Goal: Information Seeking & Learning: Learn about a topic

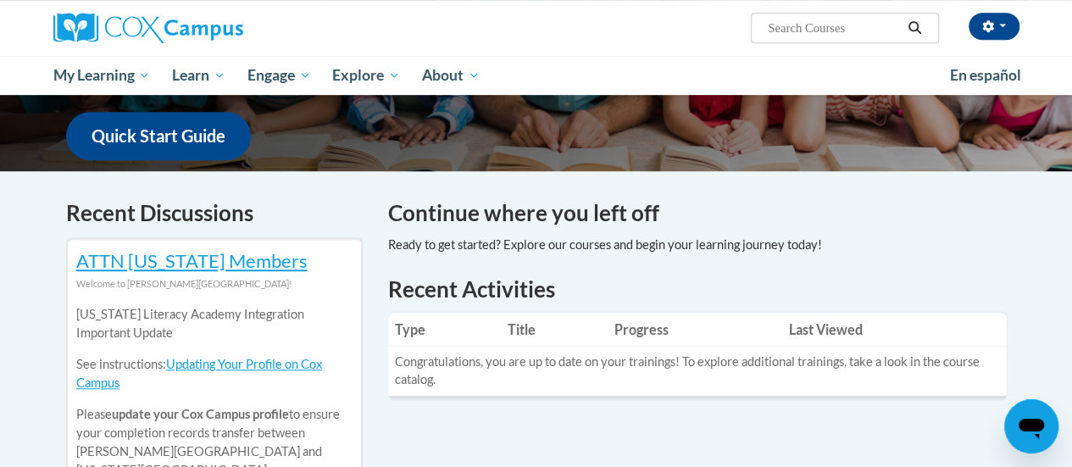
scroll to position [339, 0]
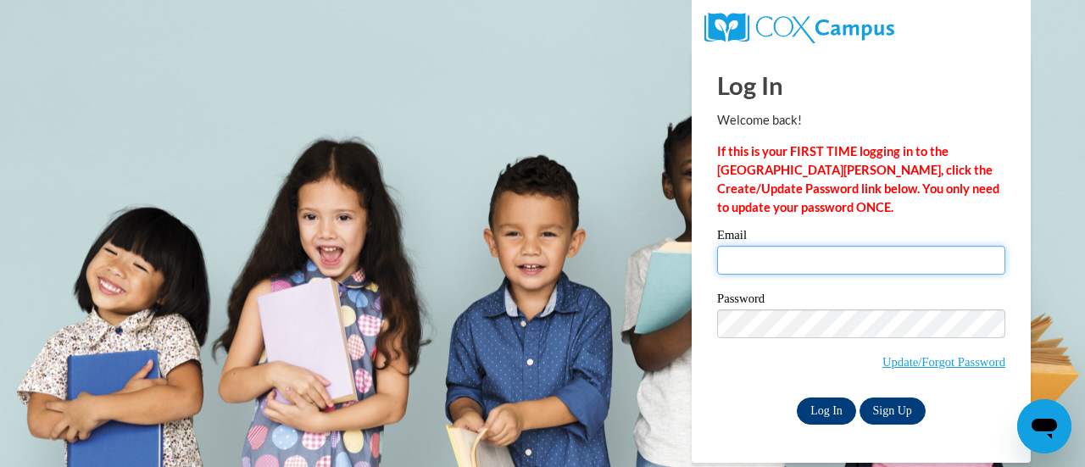
type input "asmoll@sunprairieschools.org"
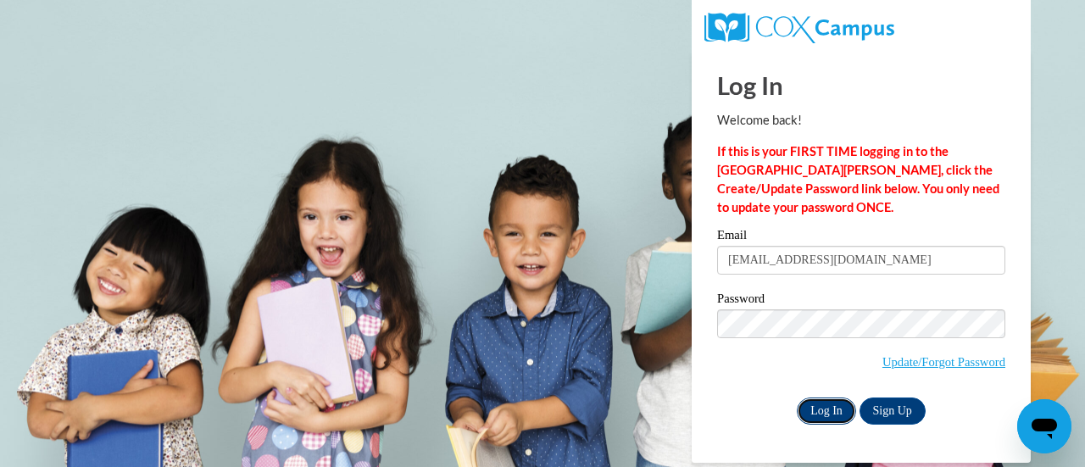
click at [828, 406] on input "Log In" at bounding box center [826, 411] width 59 height 27
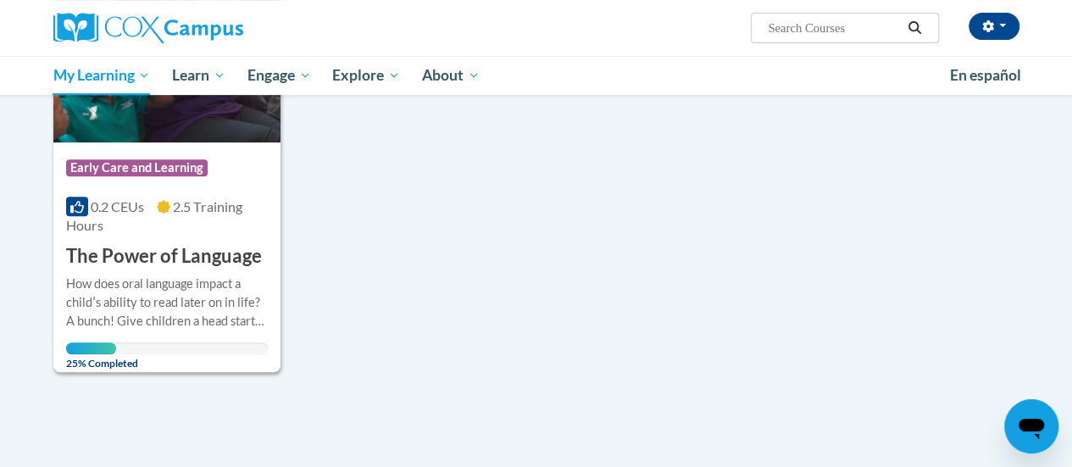
scroll to position [254, 0]
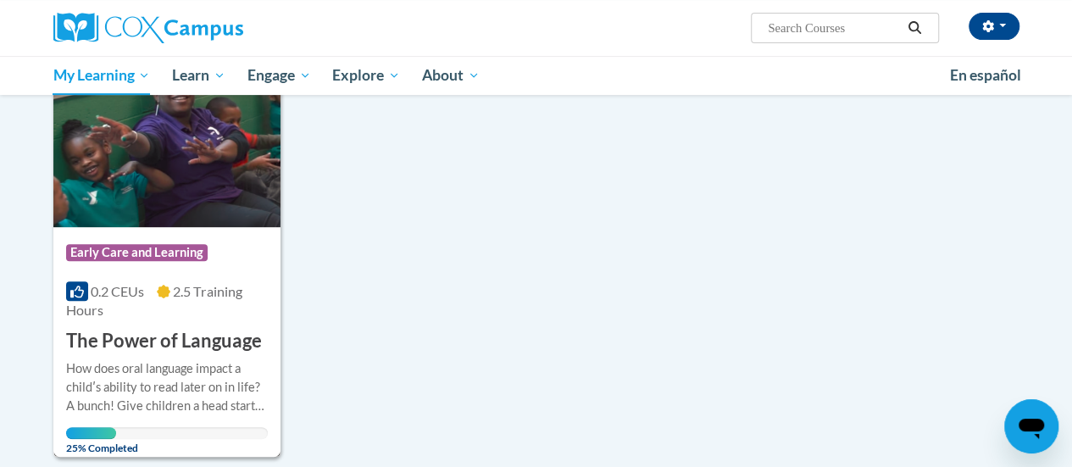
click at [186, 342] on h3 "The Power of Language" at bounding box center [164, 341] width 196 height 26
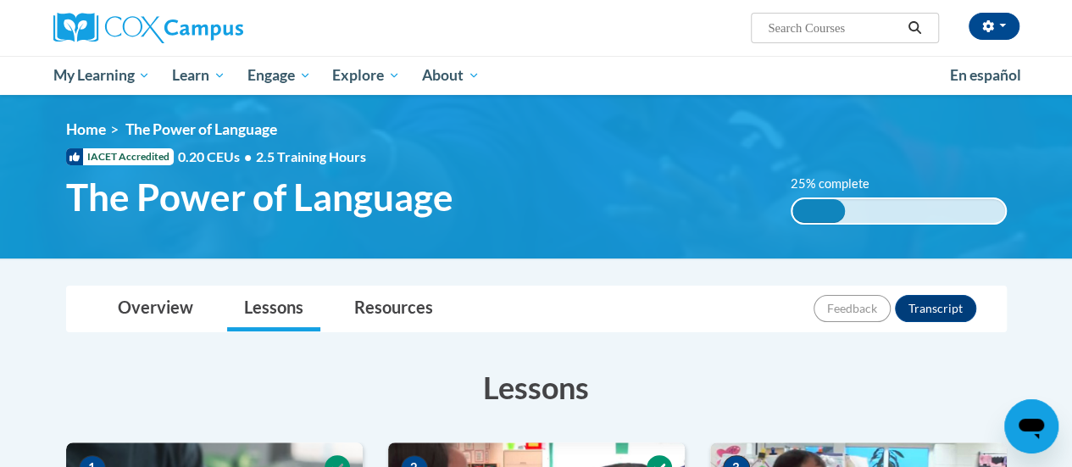
scroll to position [85, 0]
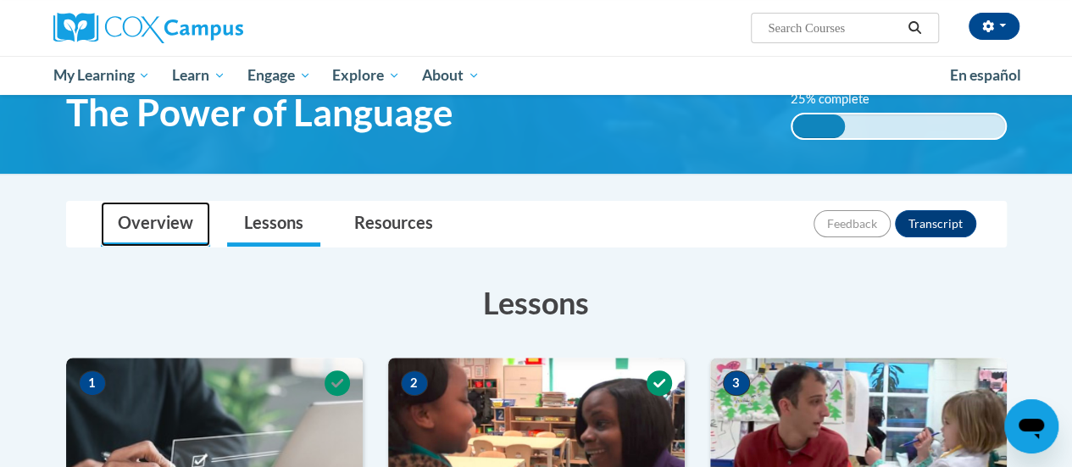
click at [169, 235] on link "Overview" at bounding box center [155, 224] width 109 height 45
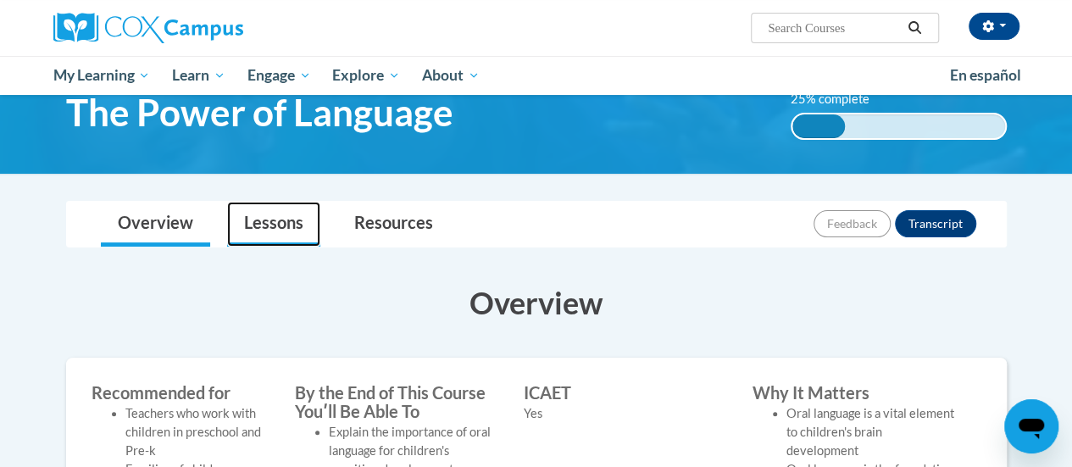
click at [275, 235] on link "Lessons" at bounding box center [273, 224] width 93 height 45
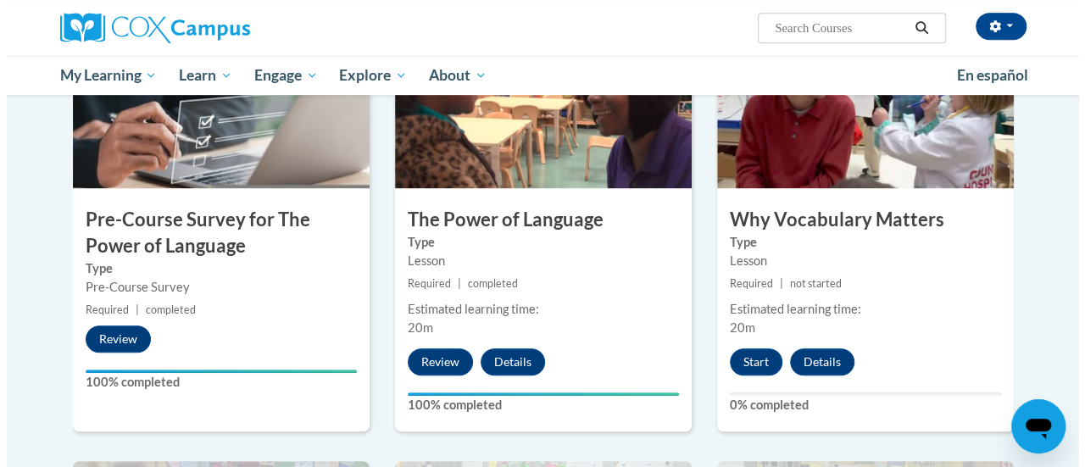
scroll to position [339, 0]
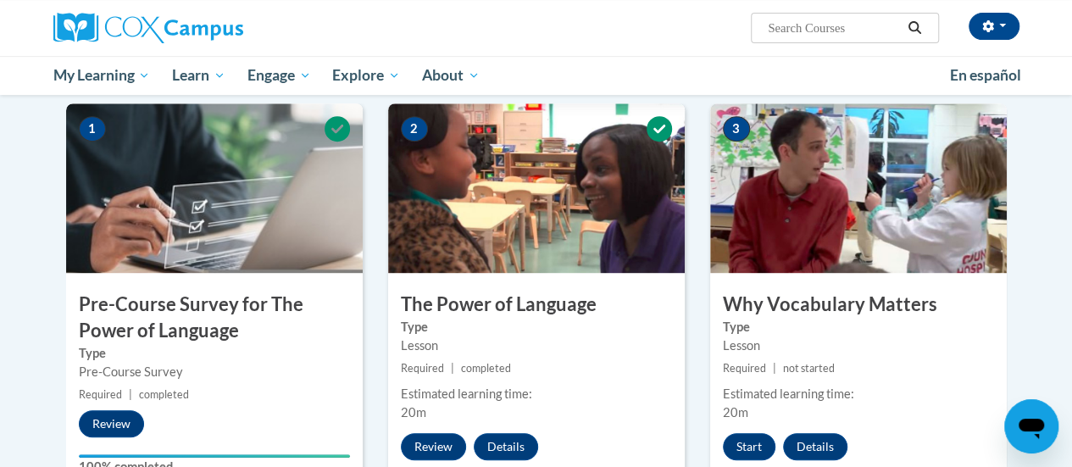
click at [333, 130] on icon at bounding box center [337, 128] width 25 height 25
click at [739, 449] on button "Start" at bounding box center [749, 446] width 53 height 27
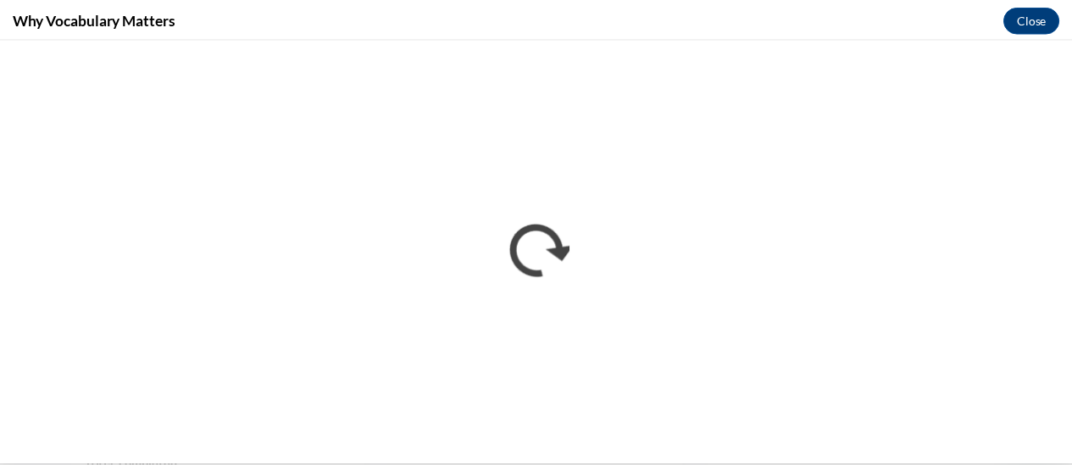
scroll to position [0, 0]
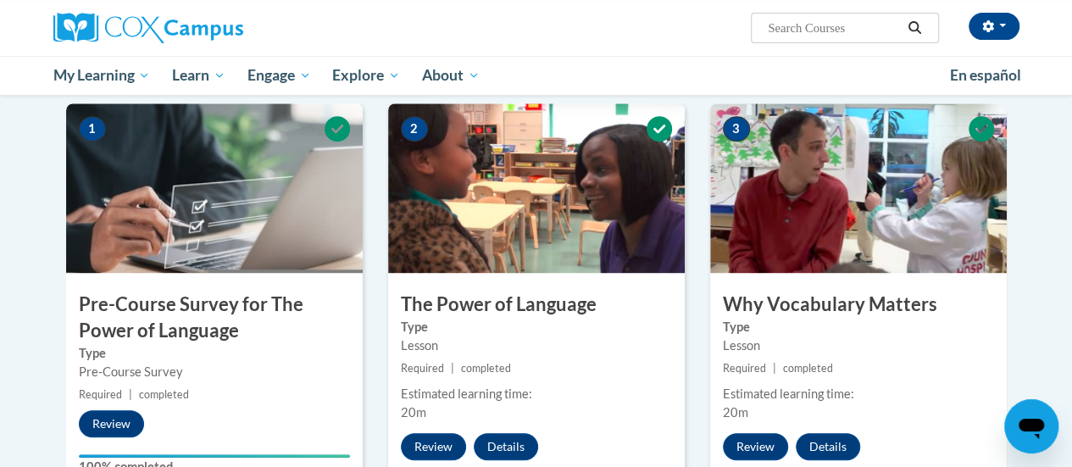
scroll to position [424, 0]
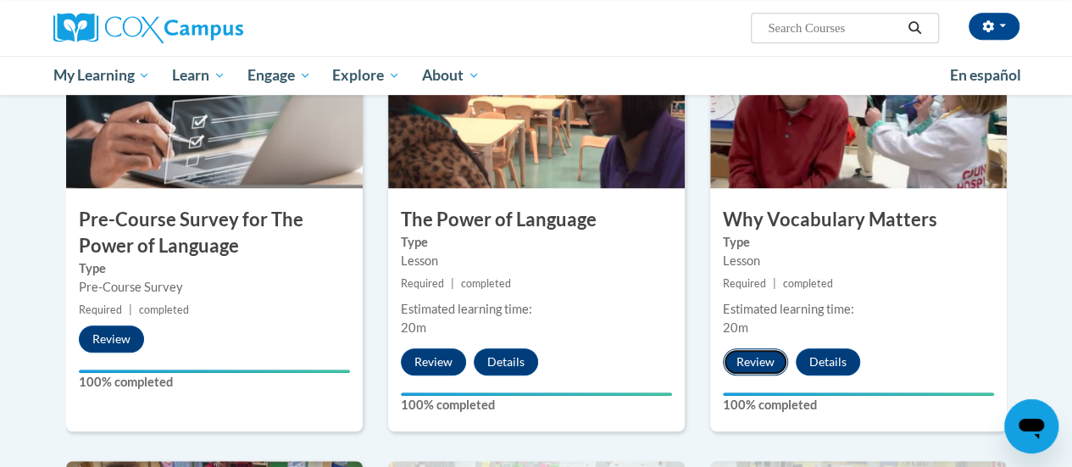
click at [756, 355] on button "Review" at bounding box center [755, 361] width 65 height 27
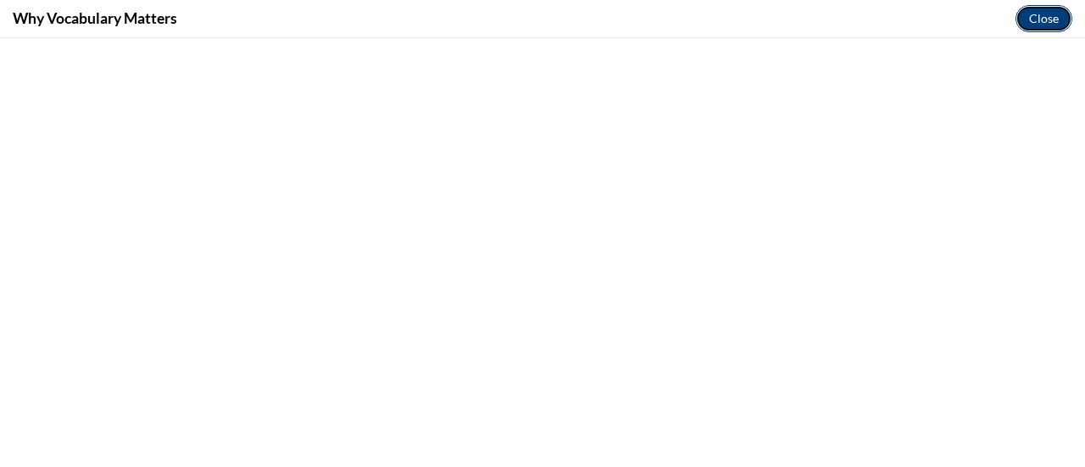
click at [1038, 18] on button "Close" at bounding box center [1043, 18] width 57 height 27
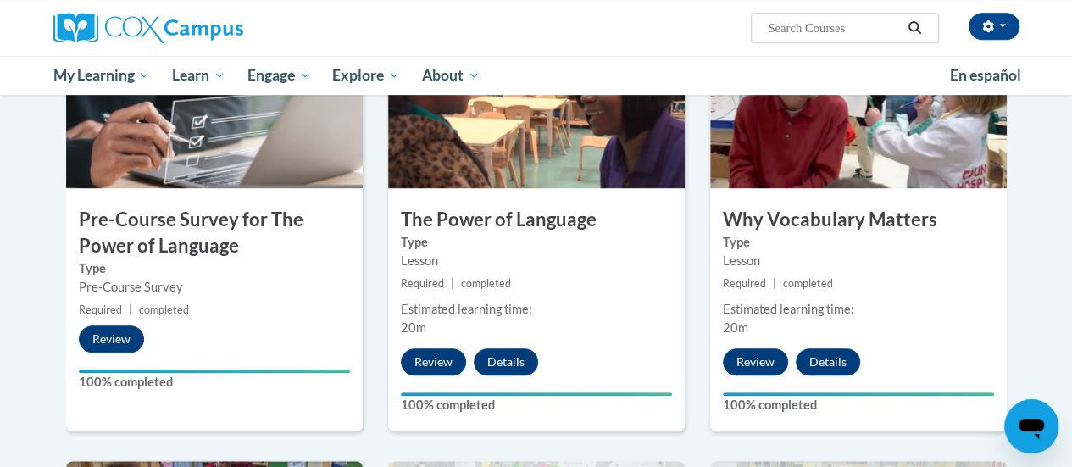
scroll to position [509, 0]
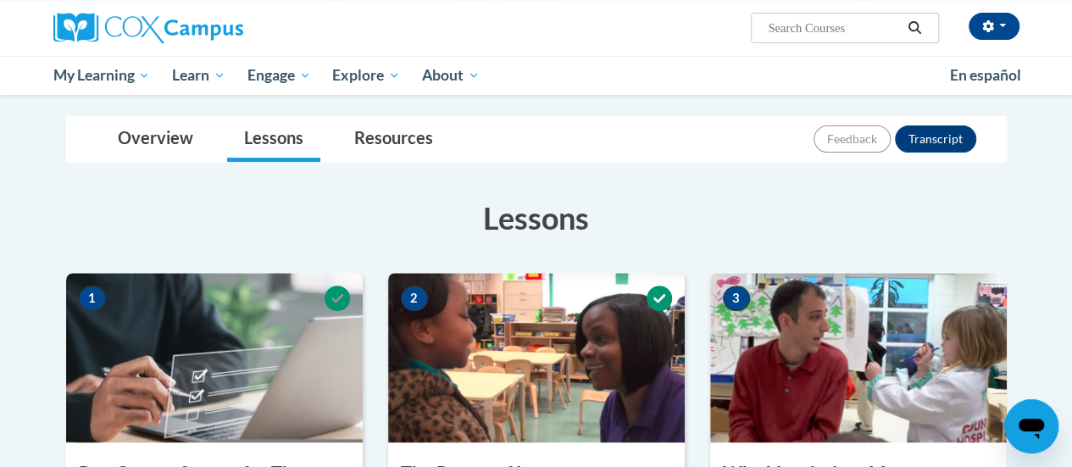
scroll to position [85, 0]
